Goal: Information Seeking & Learning: Learn about a topic

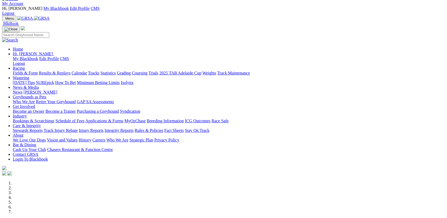
scroll to position [110, 0]
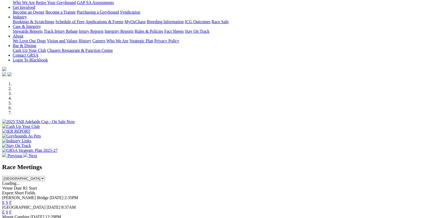
click at [5, 200] on link "E" at bounding box center [3, 202] width 3 height 5
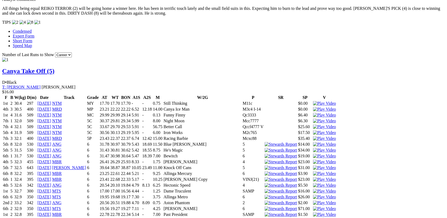
scroll to position [516, 0]
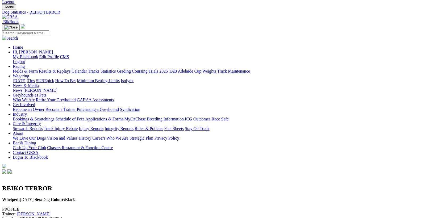
scroll to position [23, 0]
